Goal: Task Accomplishment & Management: Manage account settings

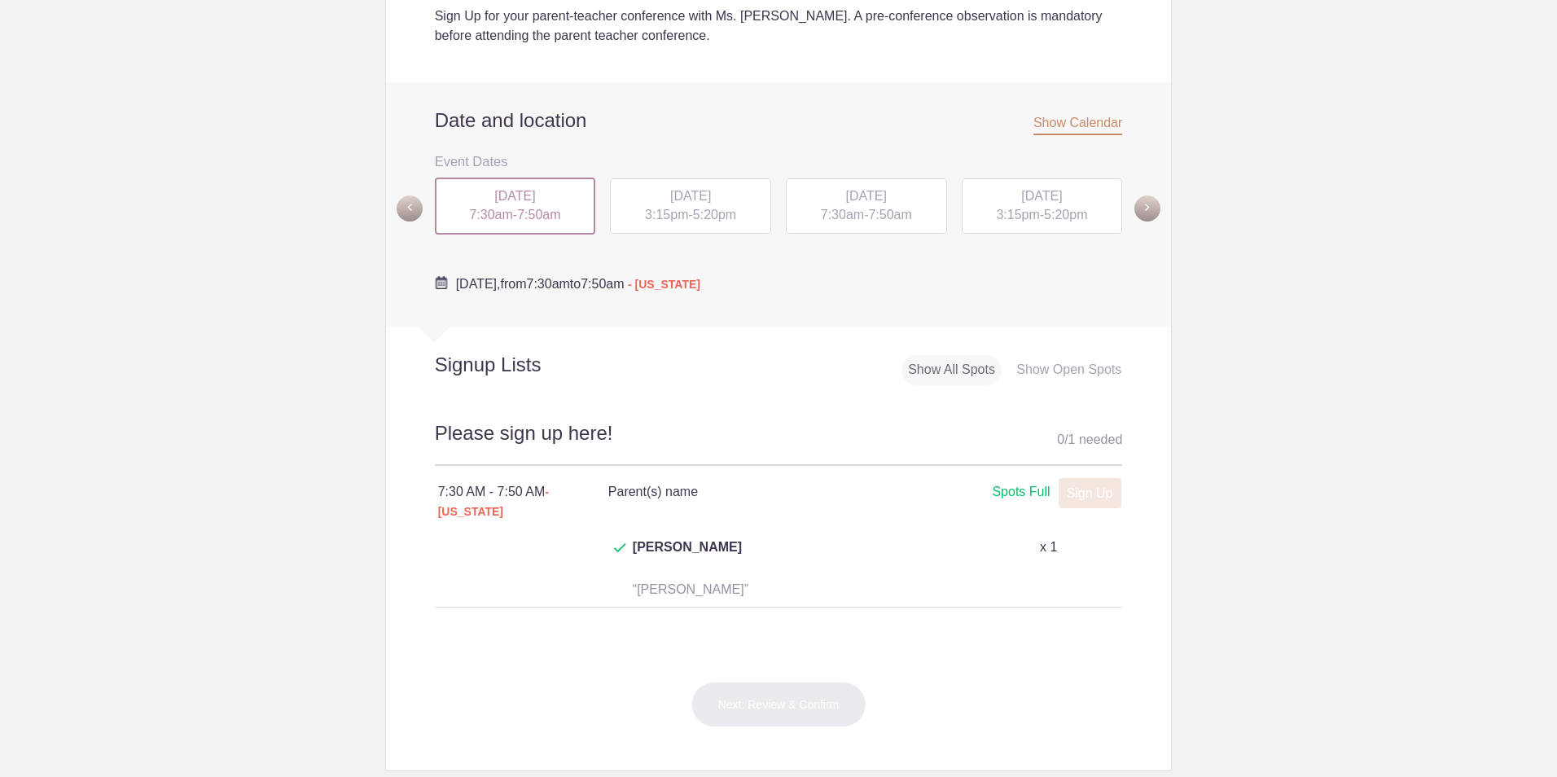
scroll to position [651, 0]
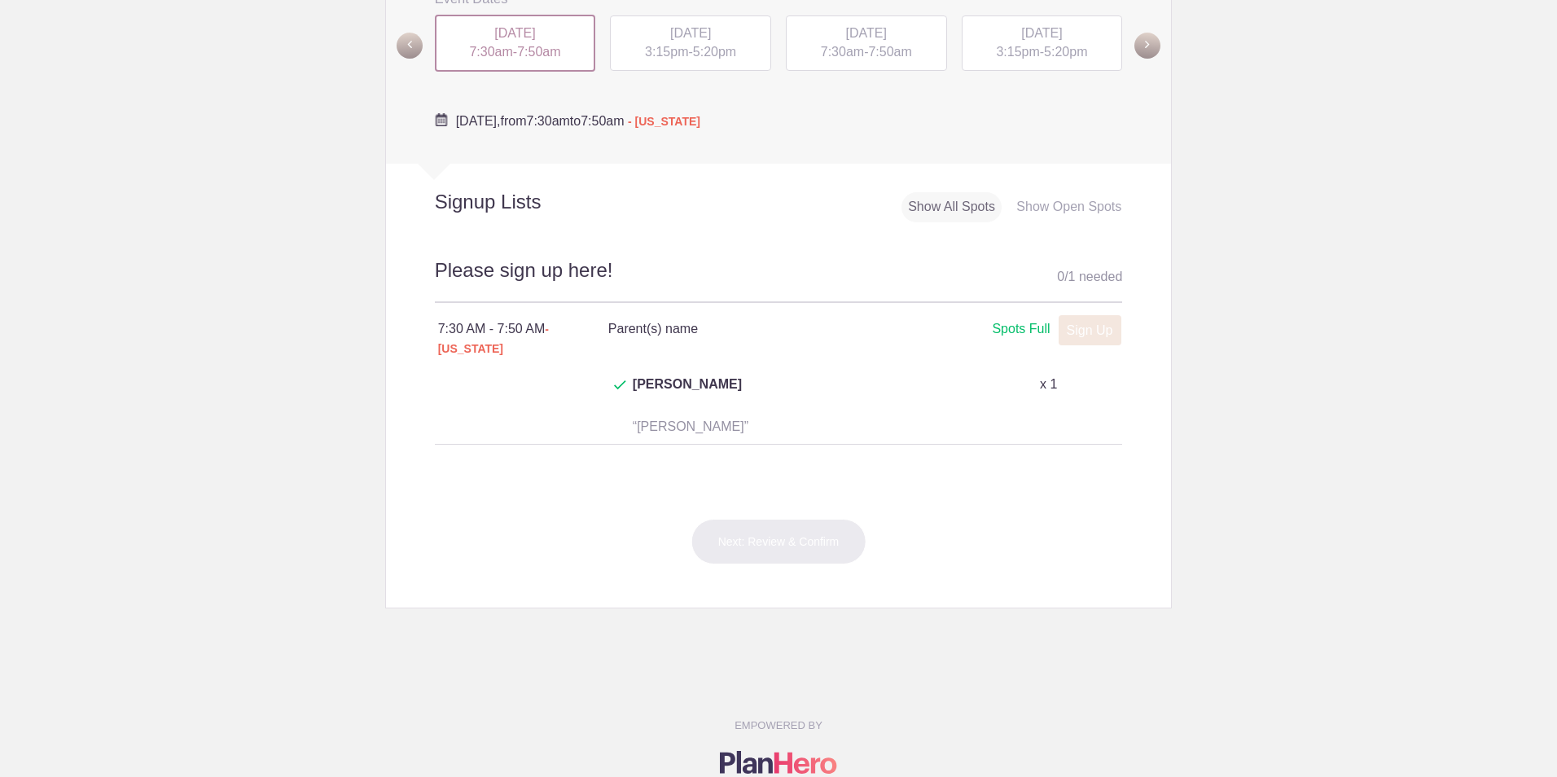
click at [503, 42] on div "MON, Sep 29, 2025 7:30am - 7:50am" at bounding box center [515, 43] width 161 height 57
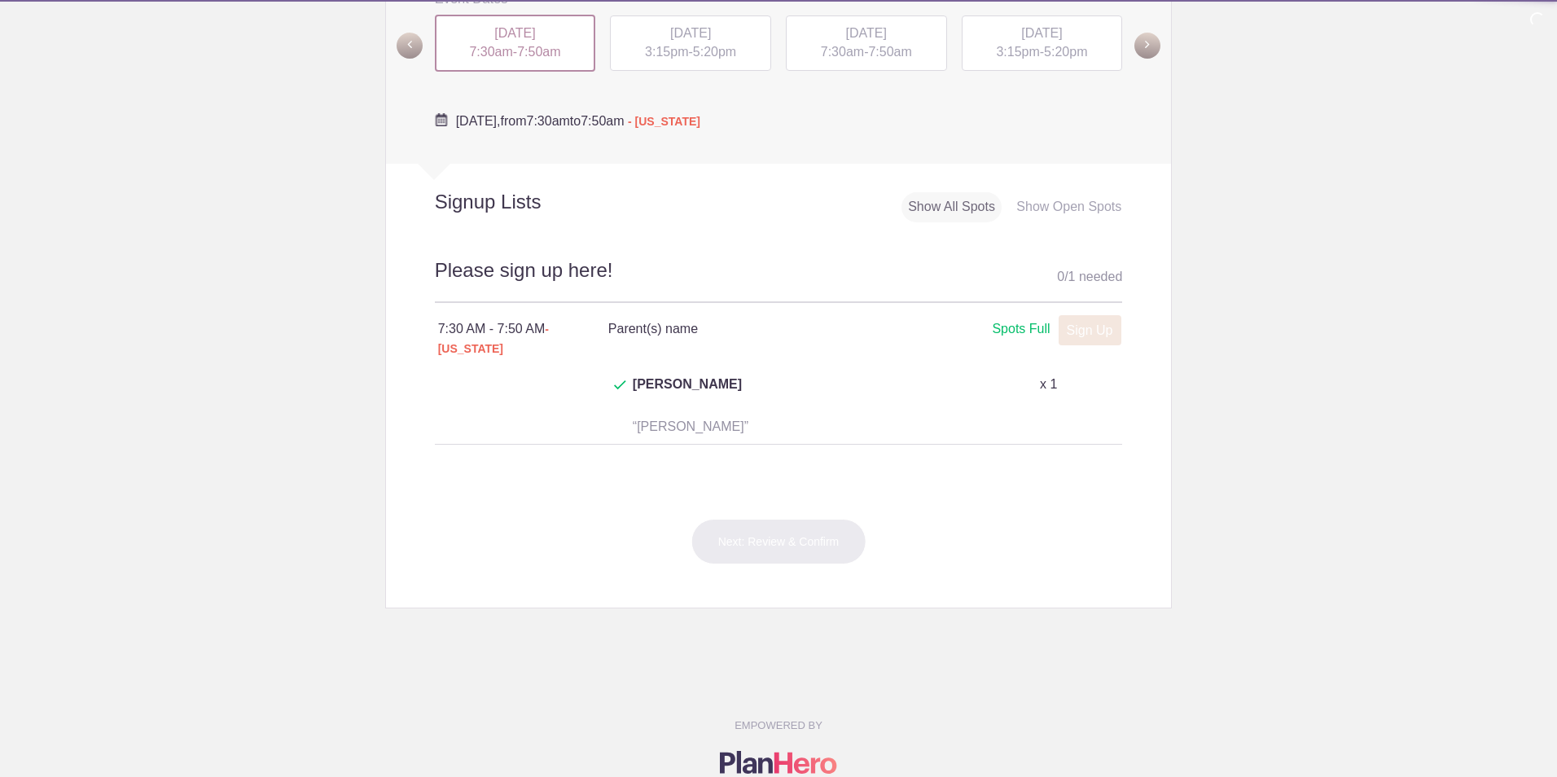
click at [660, 53] on span "3:15pm" at bounding box center [666, 52] width 43 height 14
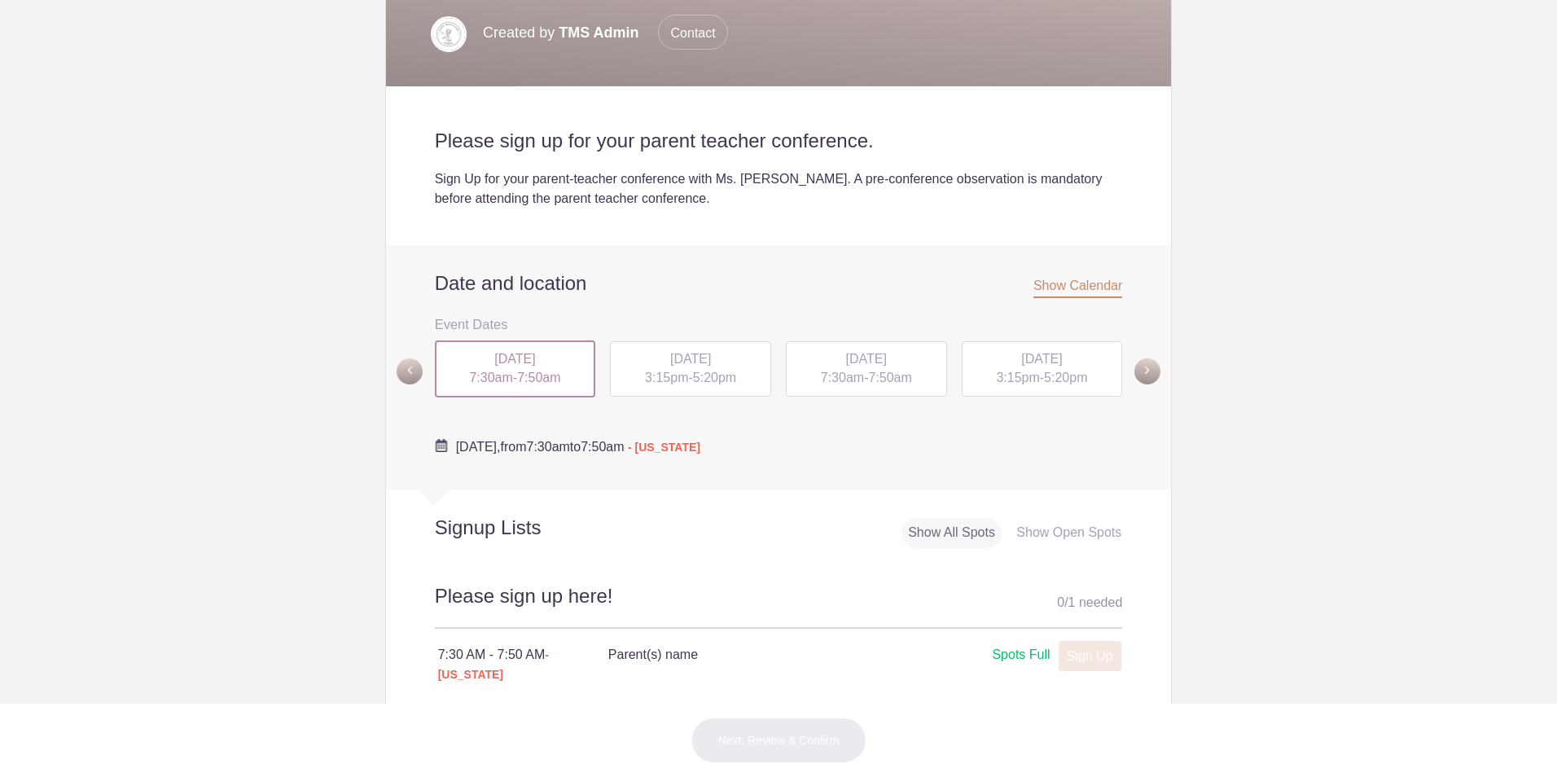
scroll to position [407, 0]
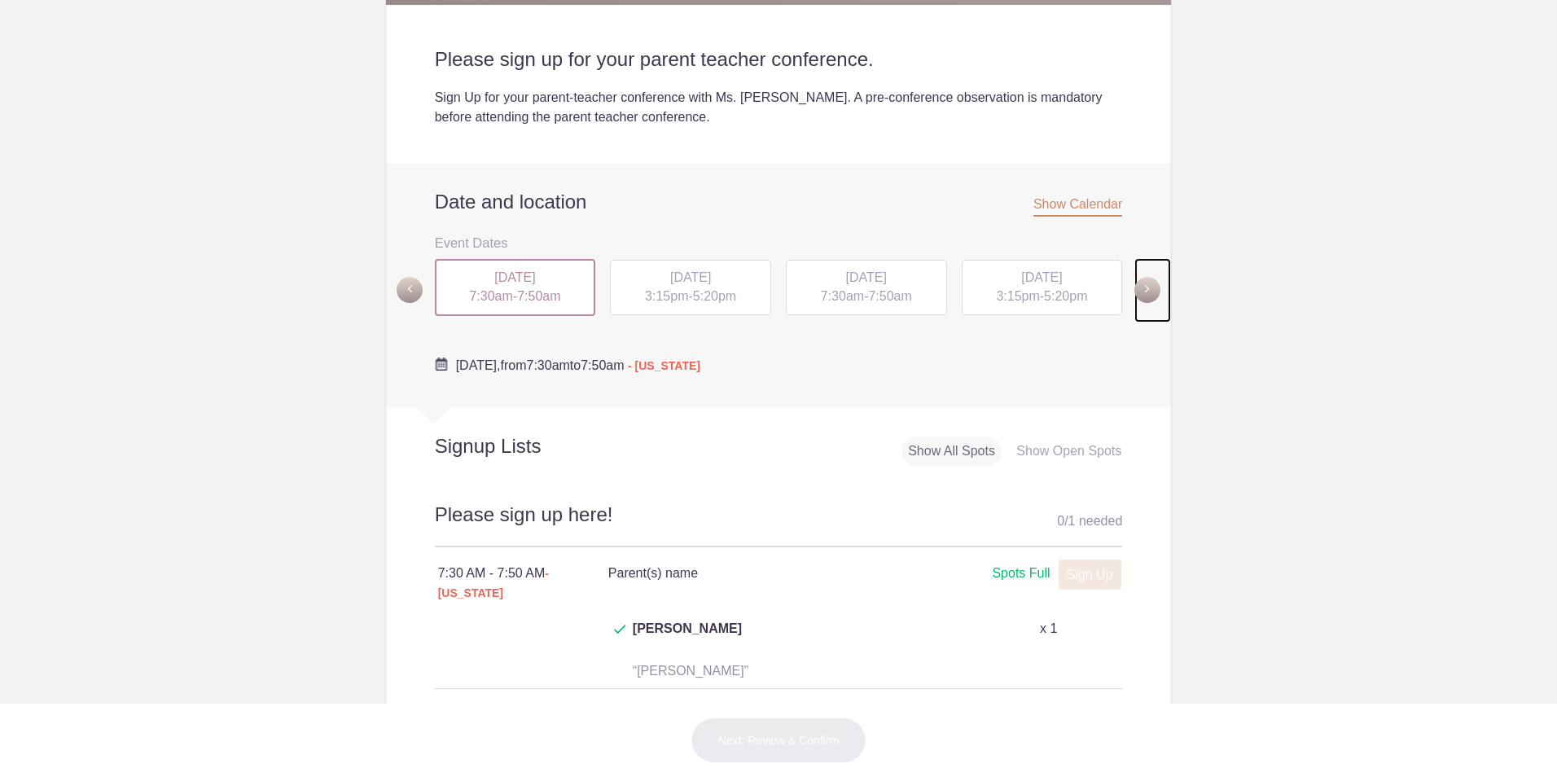
click at [1138, 296] on span at bounding box center [1147, 290] width 26 height 26
click at [397, 287] on span at bounding box center [410, 289] width 26 height 26
click at [655, 316] on div "[DATE] 3:15pm - 5:20pm" at bounding box center [691, 290] width 176 height 63
click at [656, 303] on div "[DATE] 3:15pm - 5:20pm" at bounding box center [690, 287] width 161 height 55
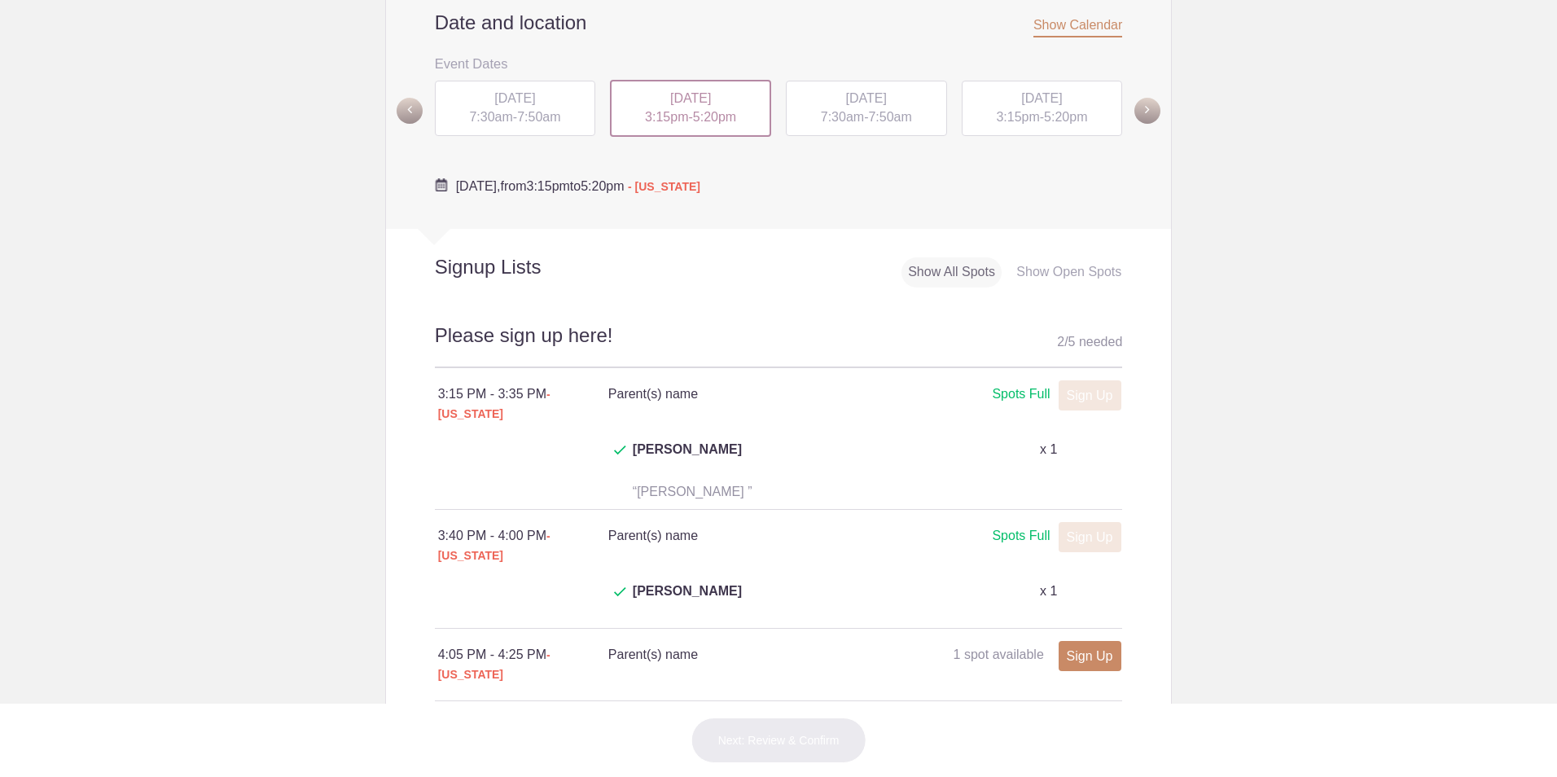
scroll to position [570, 0]
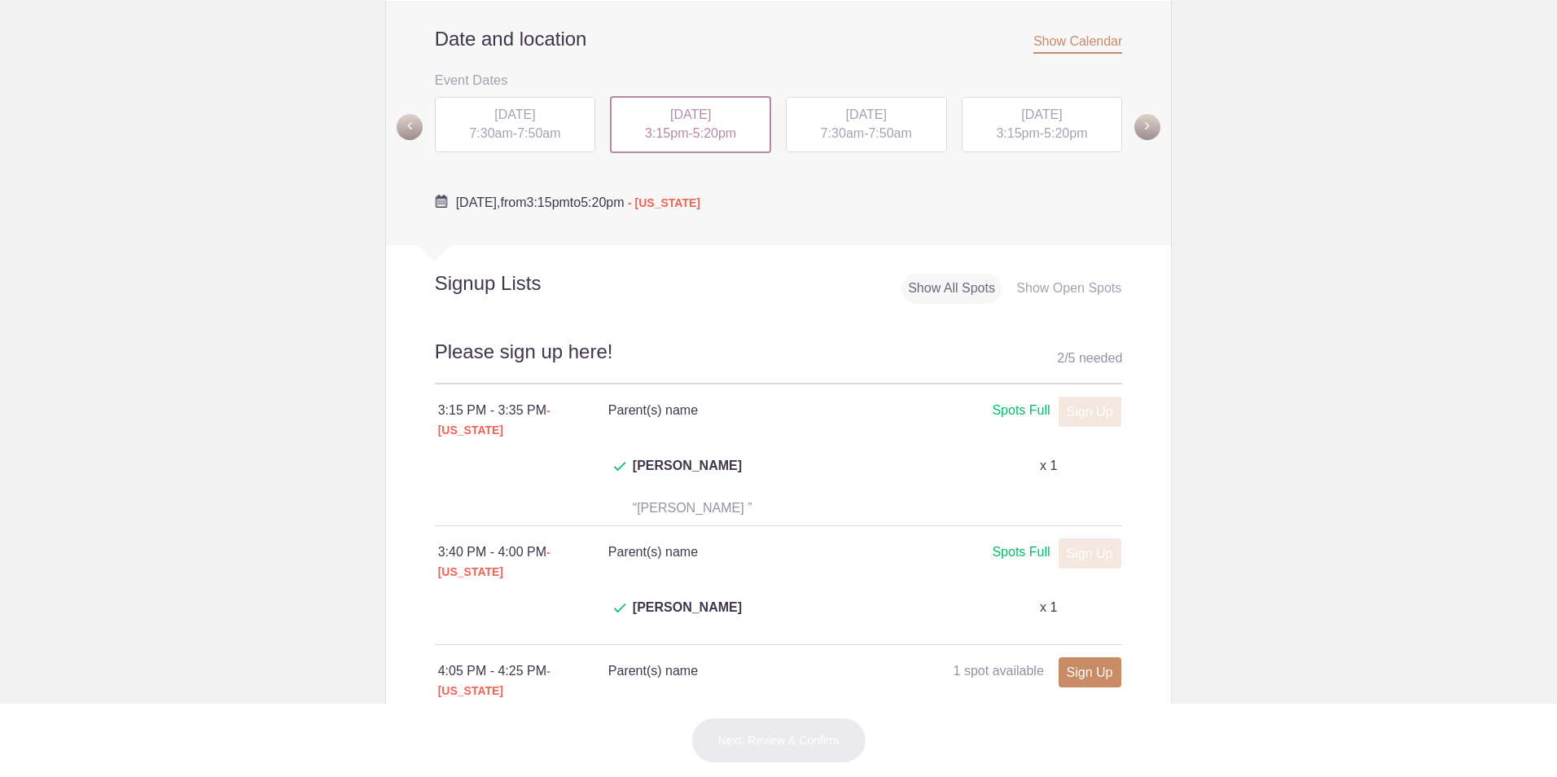
click at [916, 113] on div "[DATE] 7:30am - 7:50am" at bounding box center [866, 124] width 161 height 55
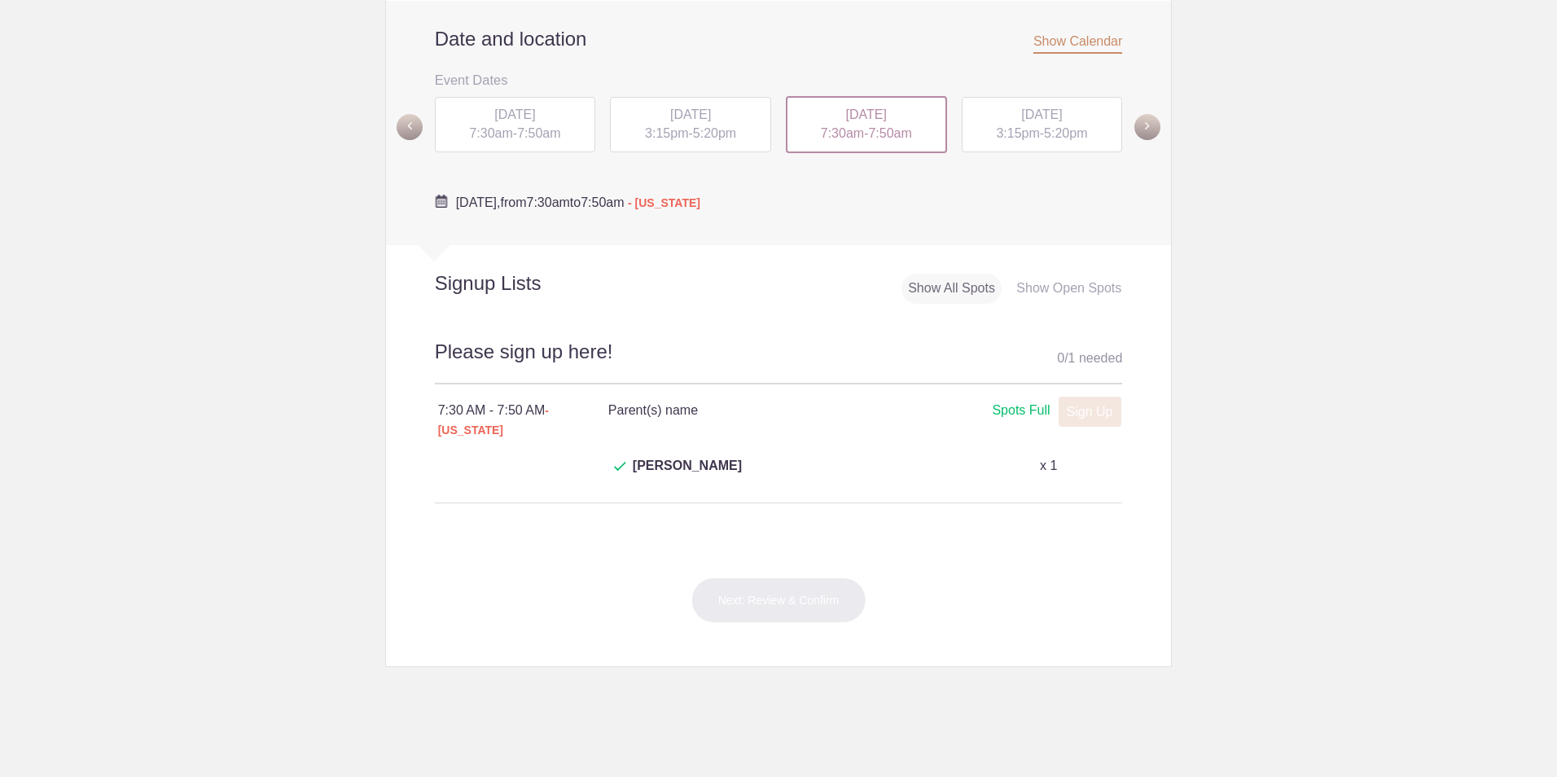
click at [1046, 134] on span "5:20pm" at bounding box center [1065, 133] width 43 height 14
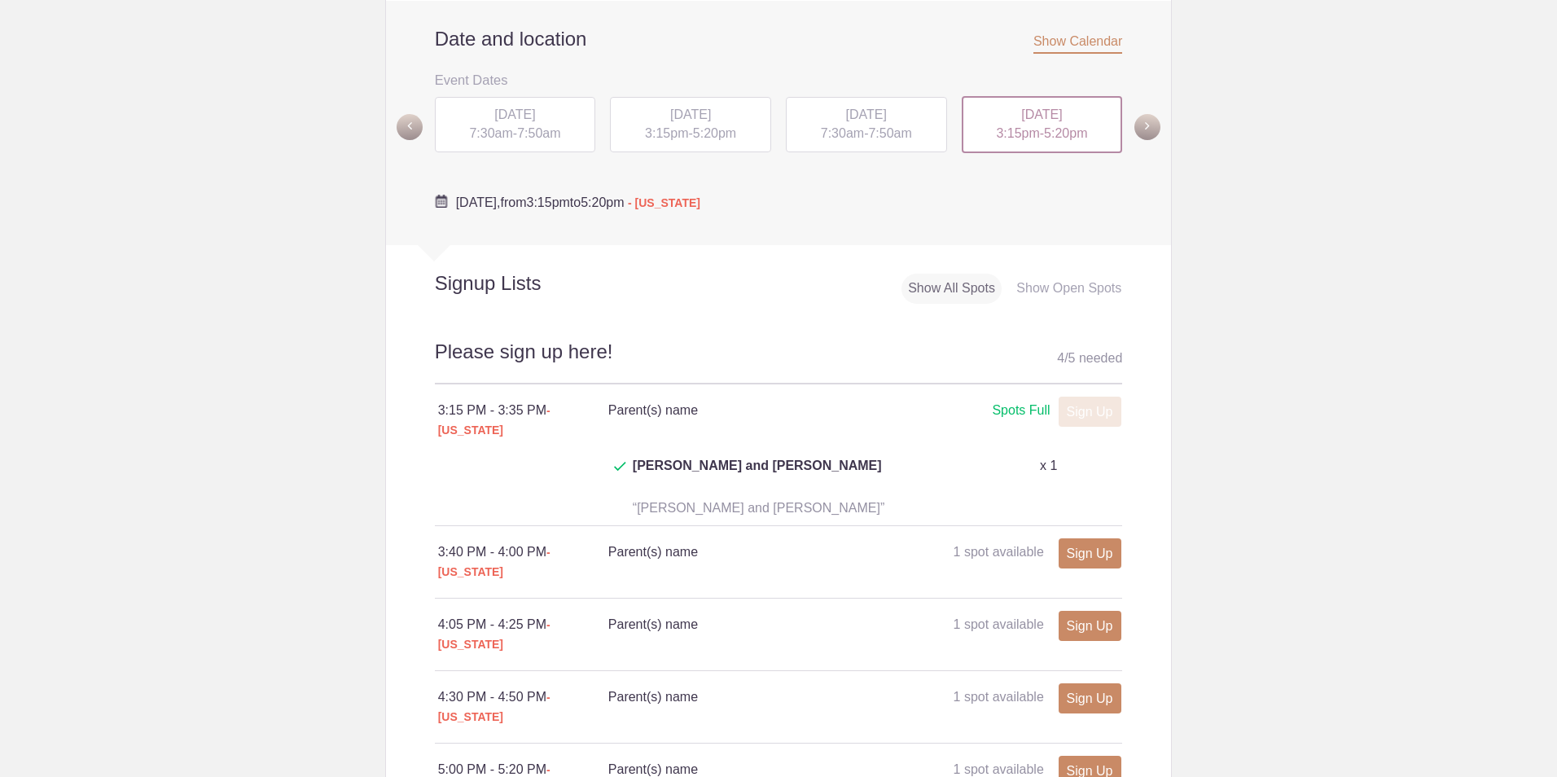
click at [821, 127] on span "7:30am" at bounding box center [842, 133] width 43 height 14
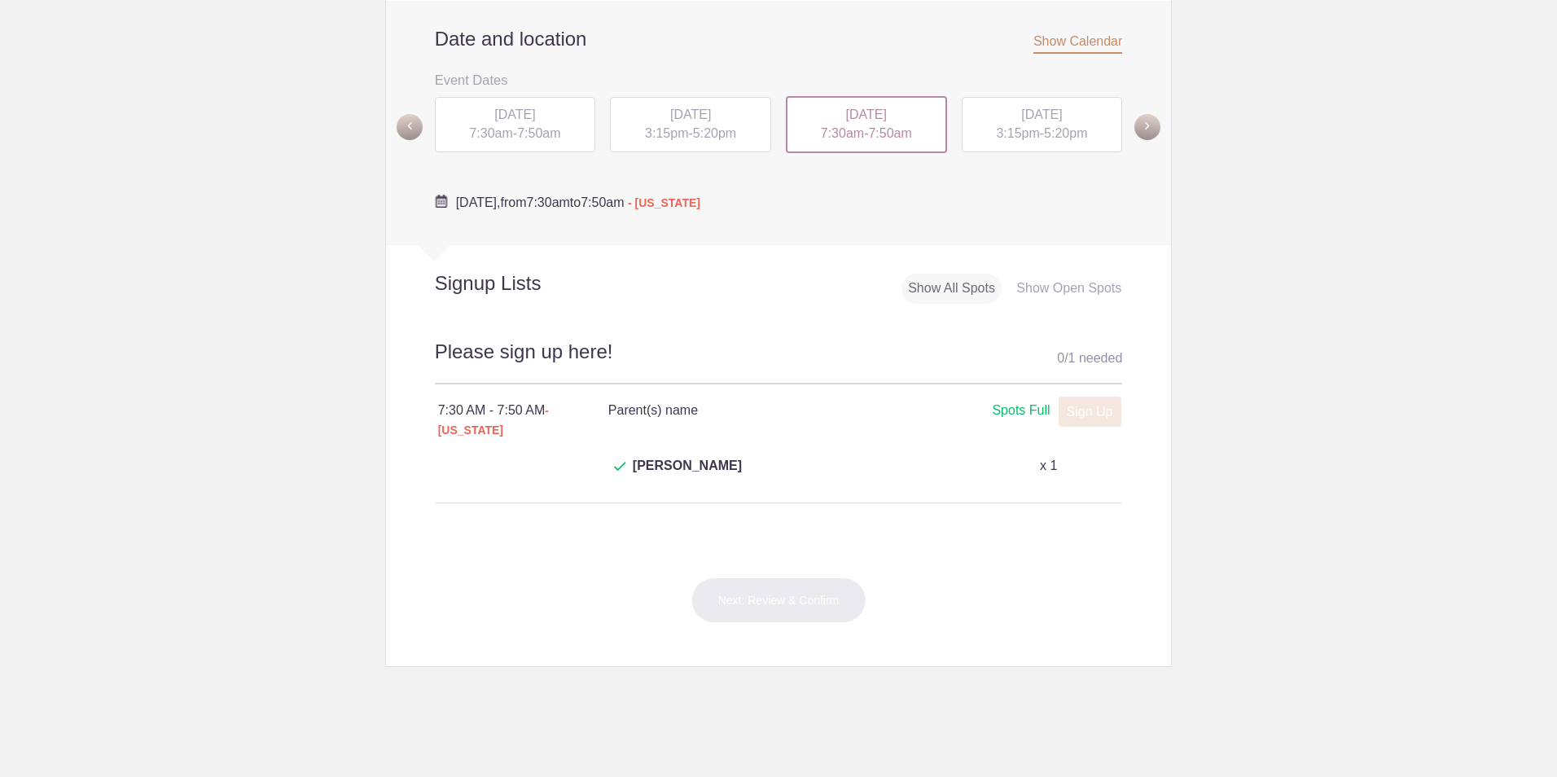
click at [742, 128] on div "[DATE] 3:15pm - 5:20pm" at bounding box center [690, 124] width 161 height 55
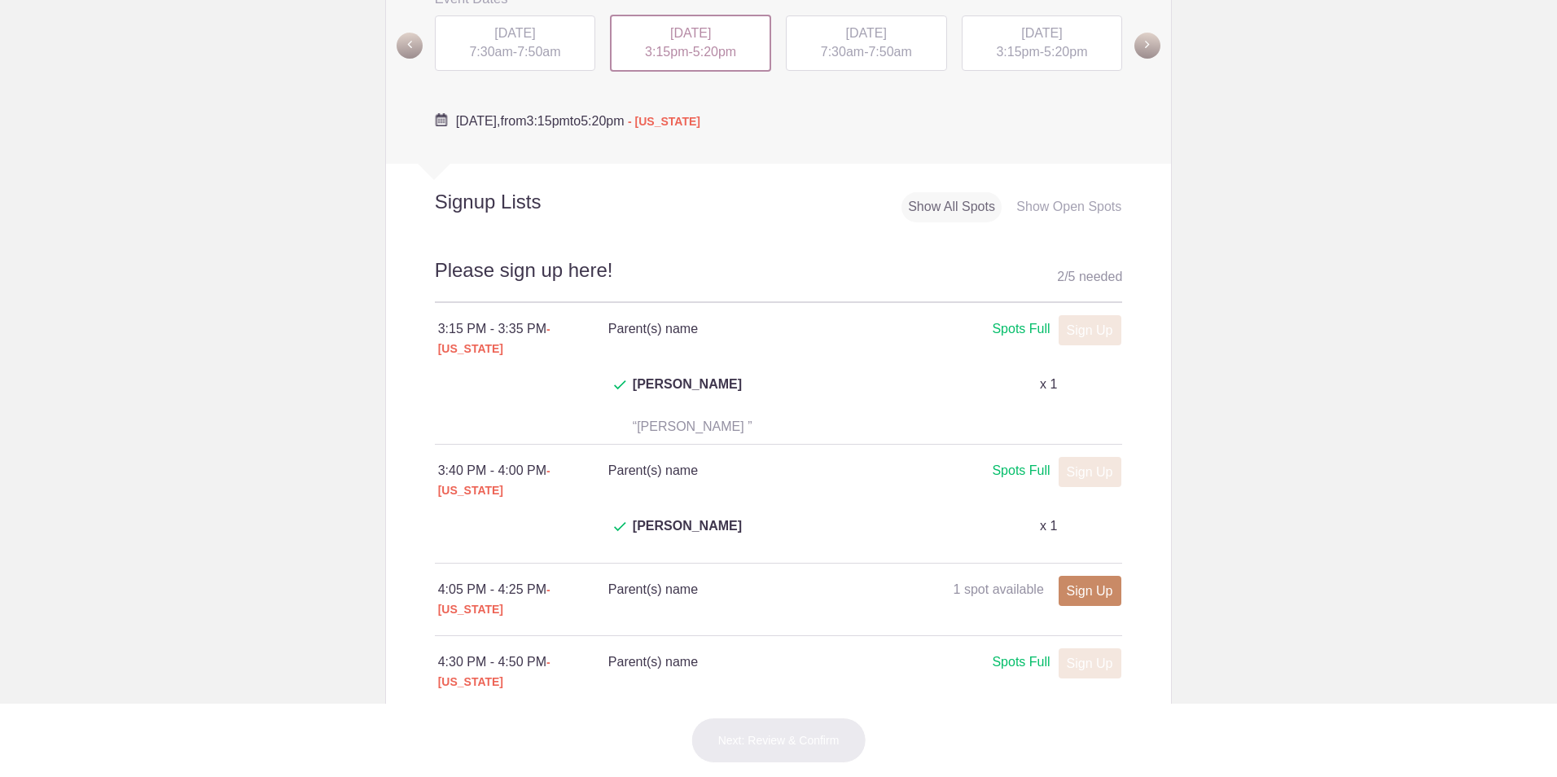
scroll to position [733, 0]
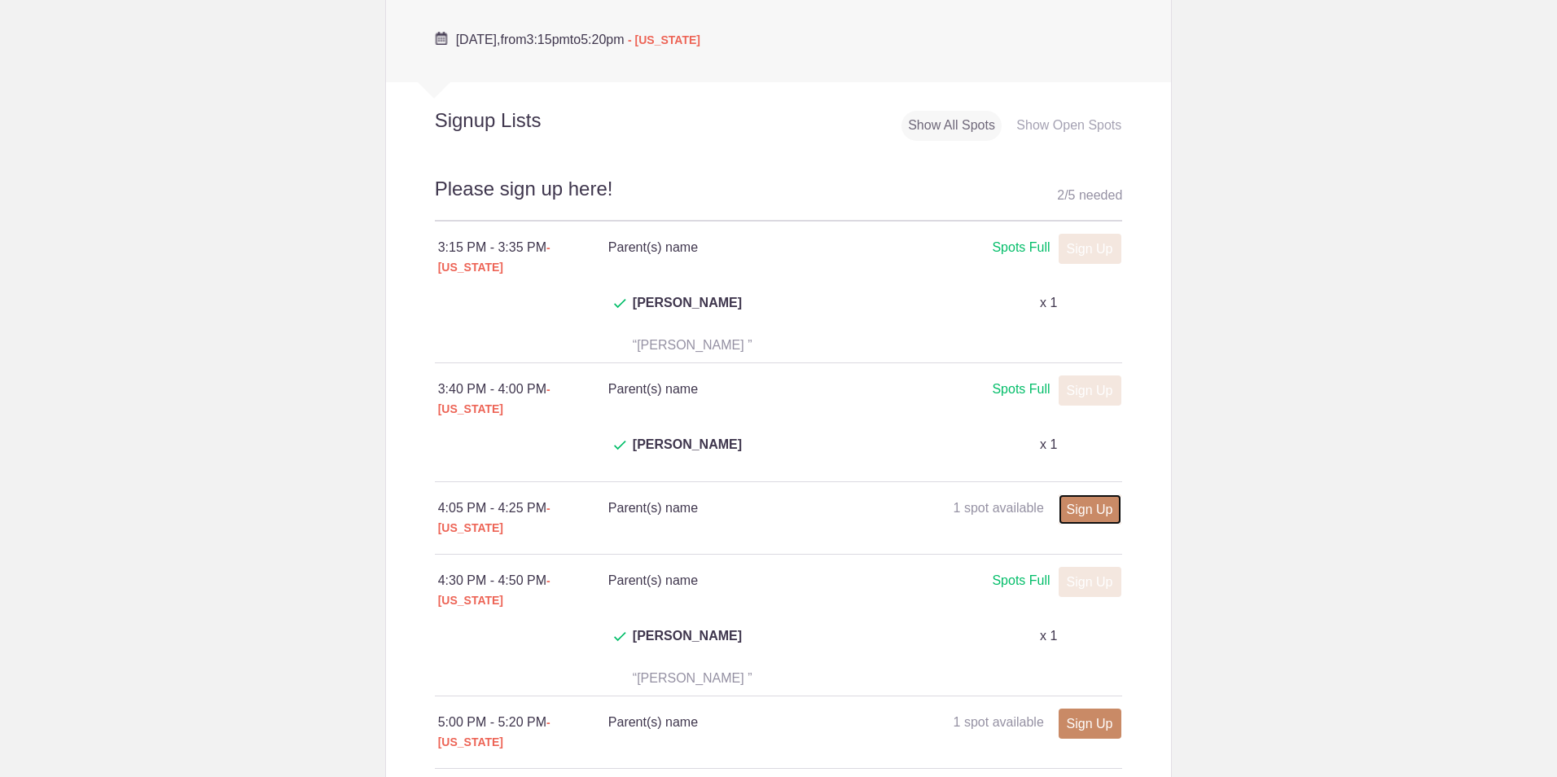
click at [1084, 494] on link "Sign Up" at bounding box center [1090, 509] width 63 height 30
type input "1"
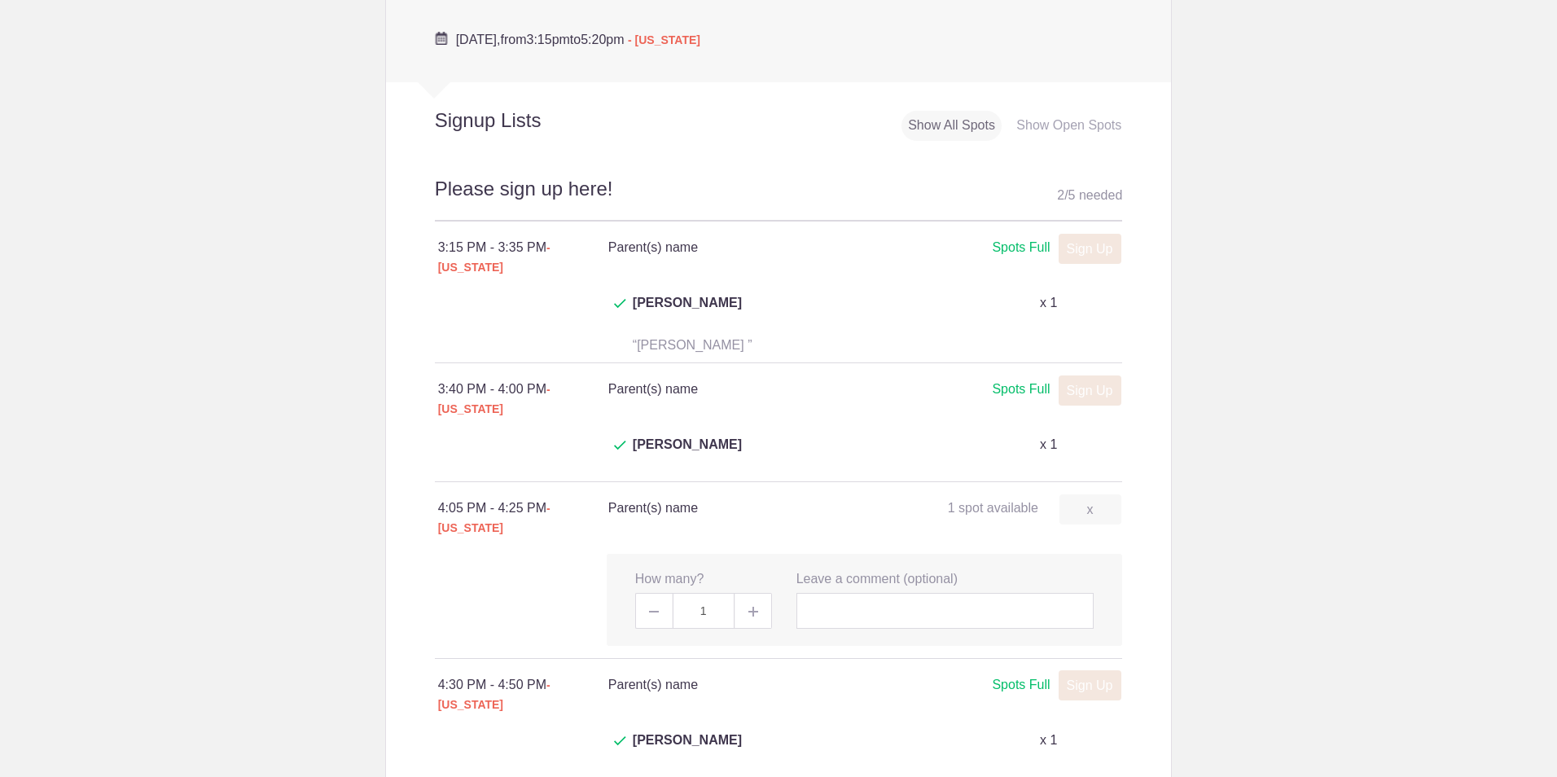
click at [751, 607] on img at bounding box center [753, 612] width 10 height 10
click at [748, 607] on img at bounding box center [753, 612] width 10 height 10
click at [868, 593] on input "text" at bounding box center [945, 611] width 298 height 36
type input "[PERSON_NAME] & [PERSON_NAME]"
click at [1113, 554] on div "x How many? 1 x Leave a comment (optional) [PERSON_NAME] & [PERSON_NAME] Person…" at bounding box center [864, 600] width 515 height 92
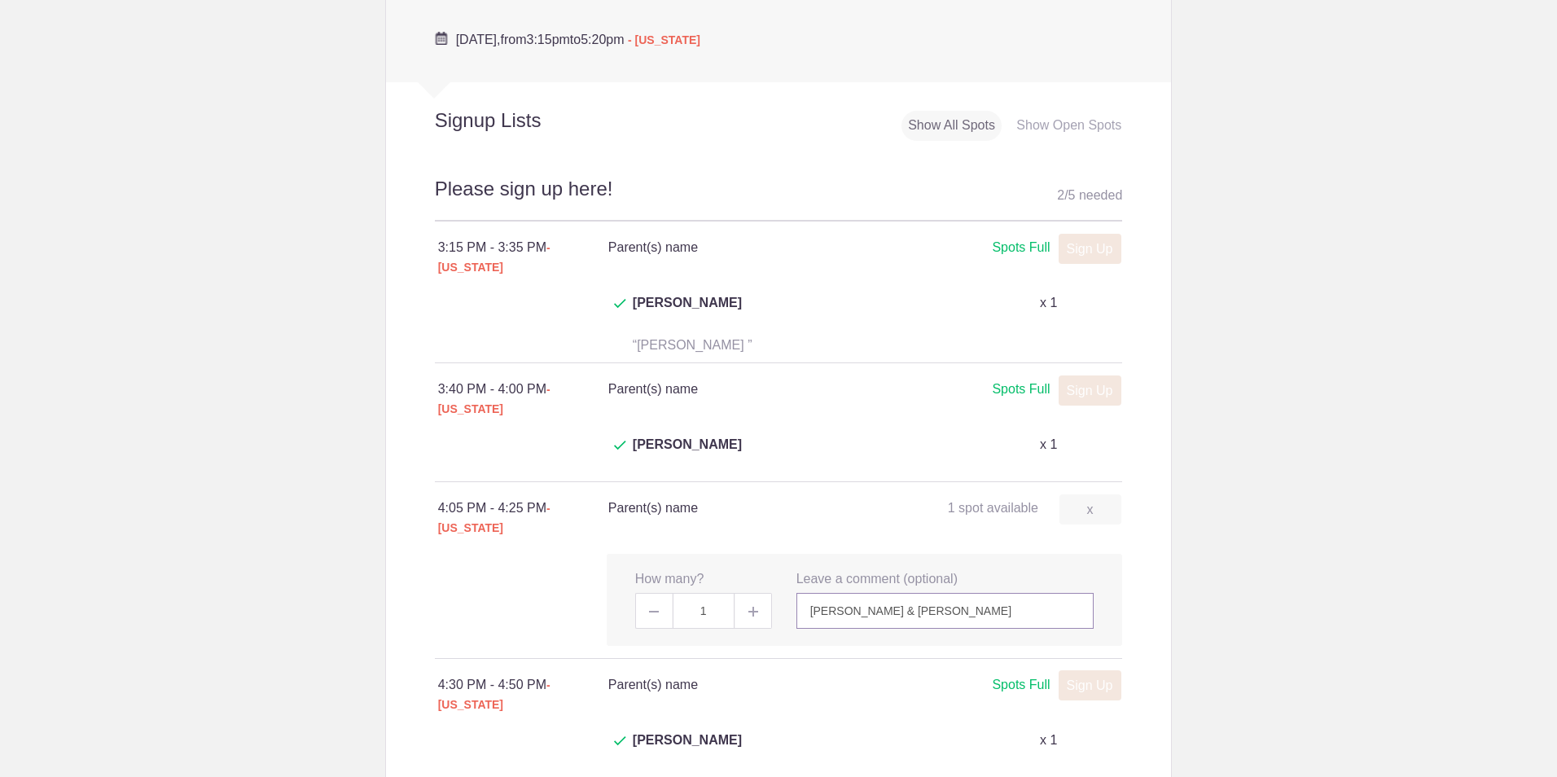
click at [1038, 593] on input "[PERSON_NAME] & [PERSON_NAME]" at bounding box center [945, 611] width 298 height 36
click at [1037, 593] on input "[PERSON_NAME] & [PERSON_NAME]" at bounding box center [945, 611] width 298 height 36
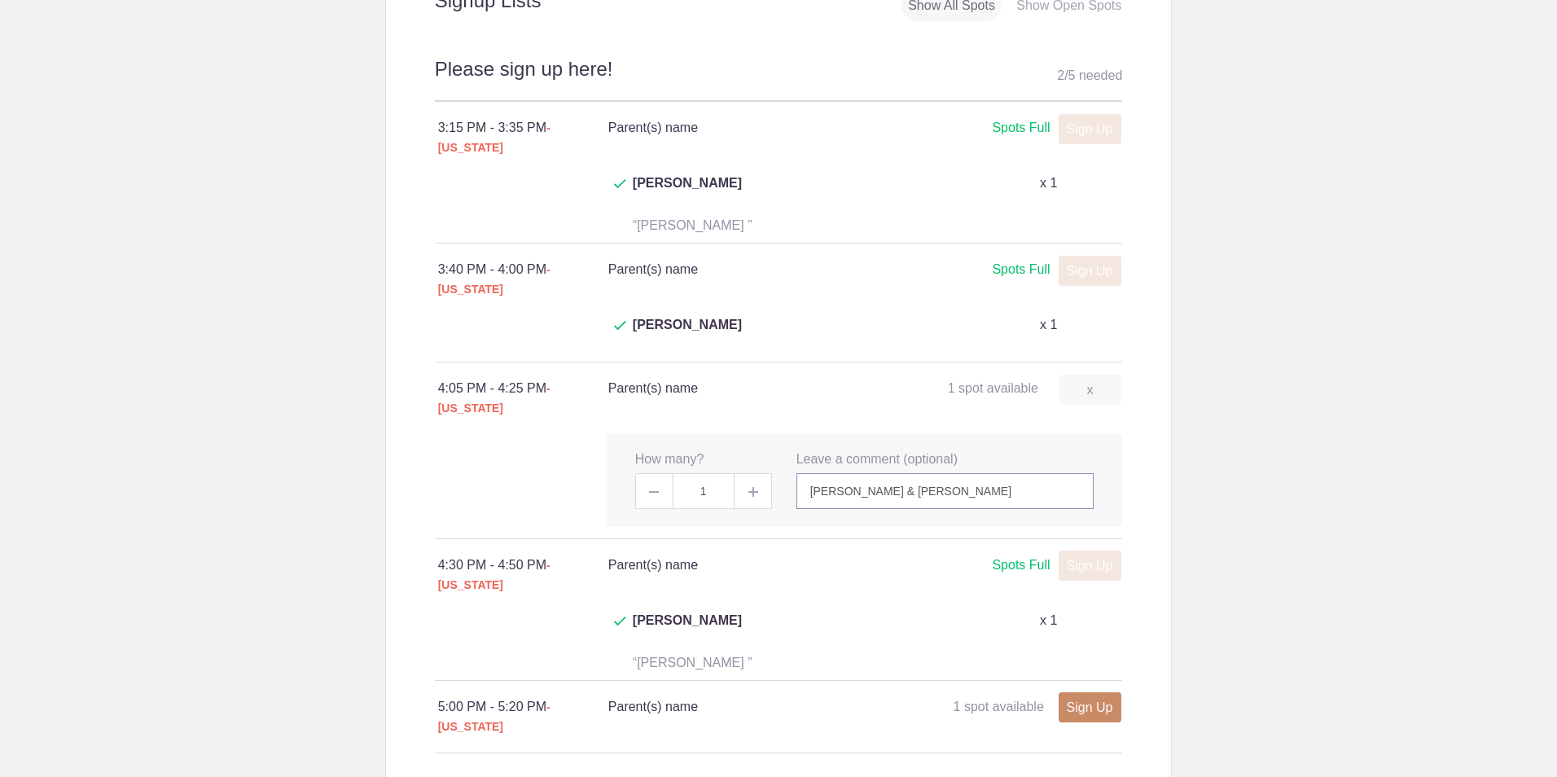
scroll to position [977, 0]
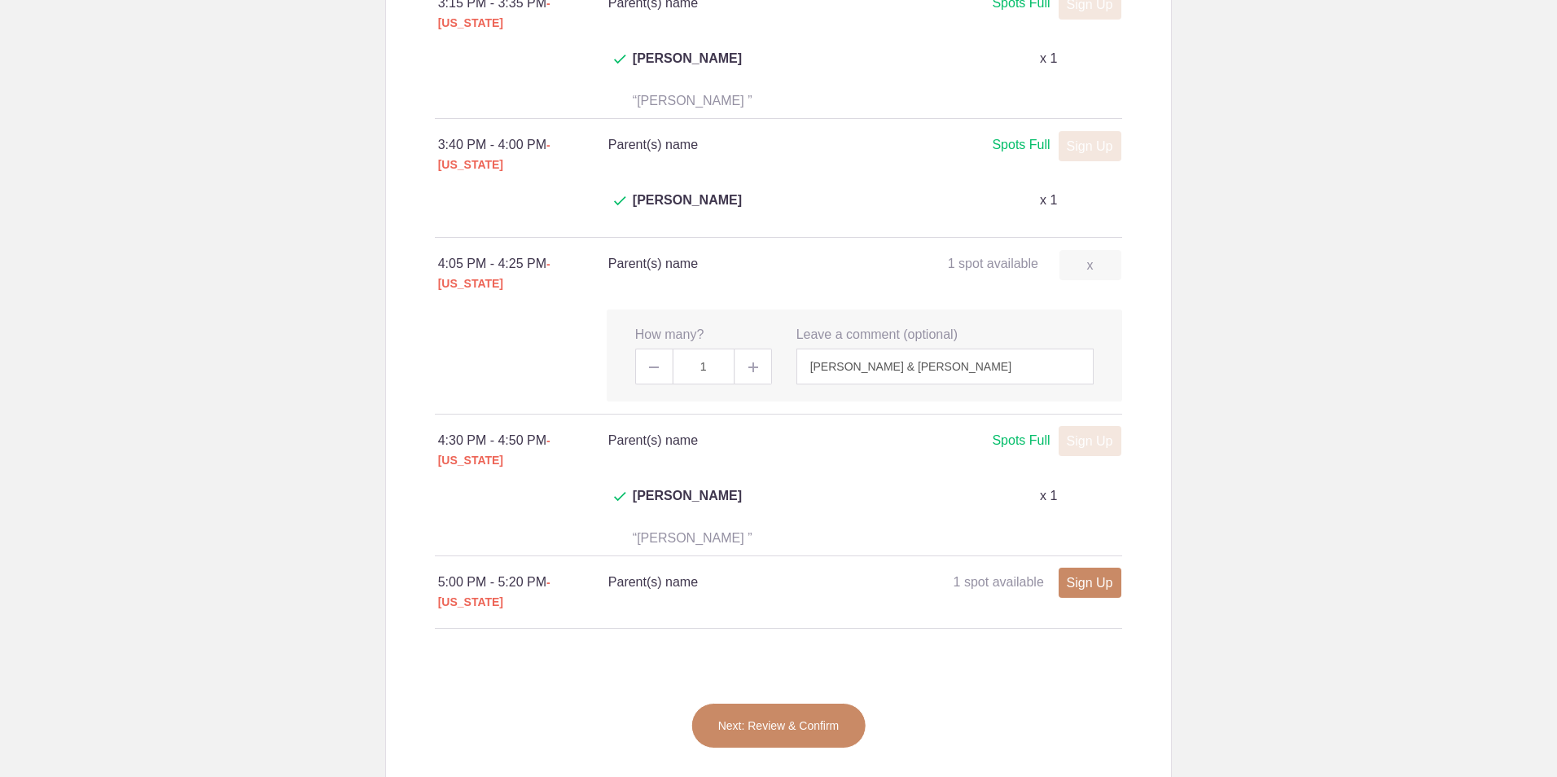
click at [784, 703] on button "Next: Review & Confirm" at bounding box center [778, 726] width 175 height 46
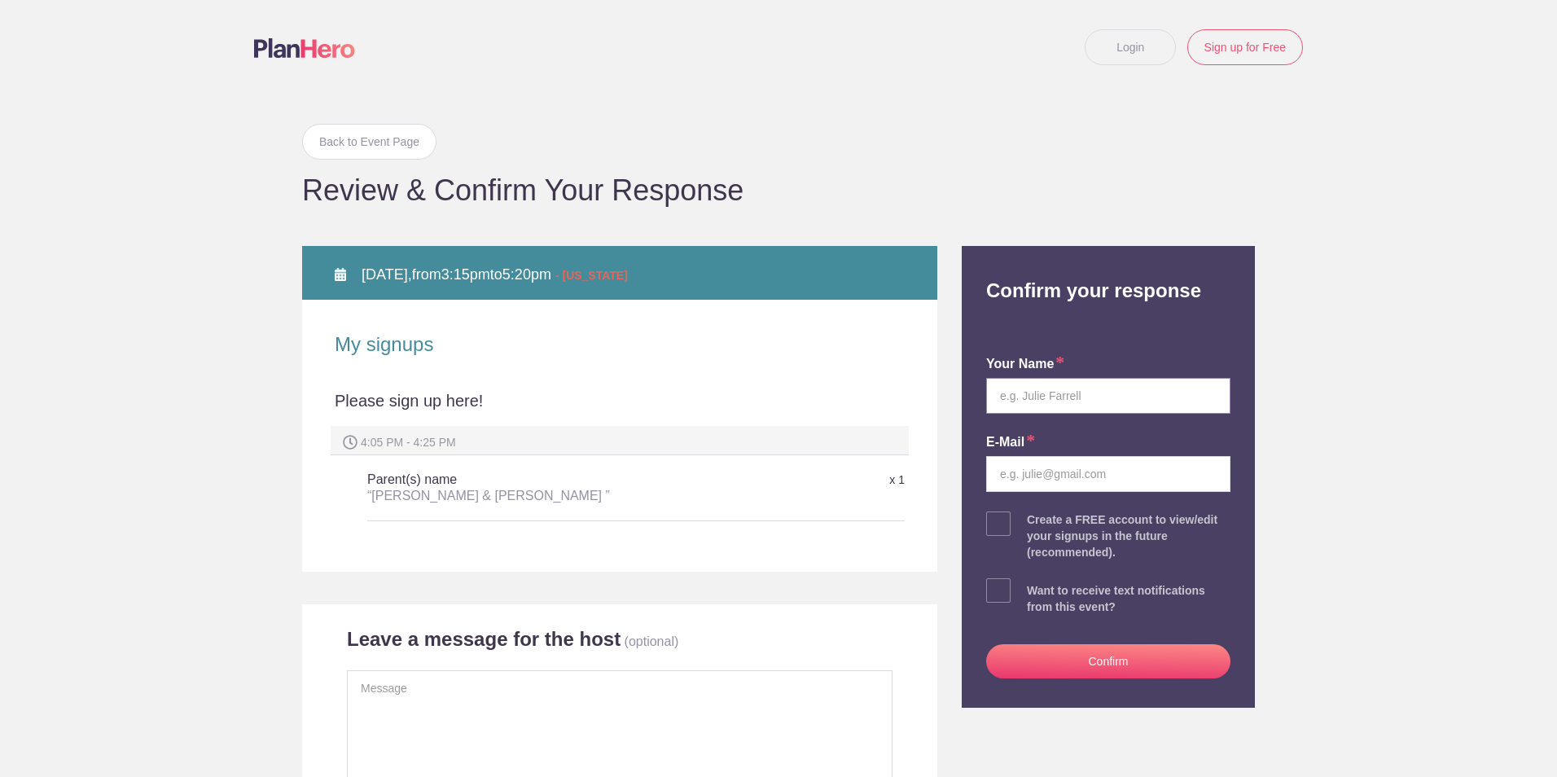
click at [1051, 386] on input "text" at bounding box center [1108, 396] width 244 height 36
type input "[PERSON_NAME]"
type input "[EMAIL_ADDRESS][DOMAIN_NAME]"
click at [1102, 654] on button "Confirm" at bounding box center [1108, 661] width 244 height 34
